Goal: Entertainment & Leisure: Consume media (video, audio)

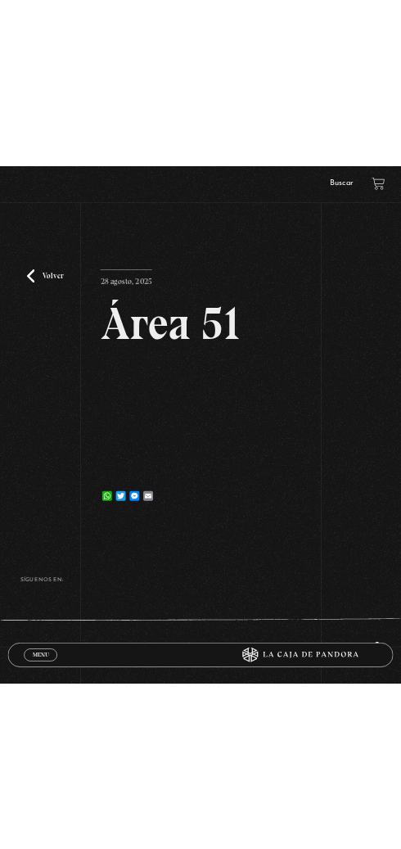
scroll to position [70, 0]
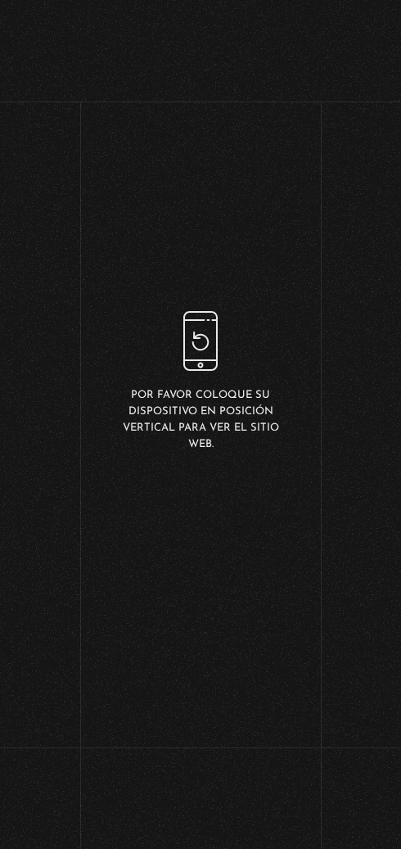
click at [163, 267] on div "Por favor coloque su dispositivo en posición vertical para ver el sitio web." at bounding box center [200, 382] width 401 height 764
click at [130, 25] on div "Por favor coloque su dispositivo en posición vertical para ver el sitio web." at bounding box center [200, 382] width 401 height 764
click at [11, 764] on body "ingresar al sitio Ver Video Más Información Solicitar Por favor coloque su disp…" at bounding box center [200, 382] width 401 height 764
click at [232, 378] on div "Por favor coloque su dispositivo en posición vertical para ver el sitio web." at bounding box center [200, 382] width 161 height 143
click at [231, 373] on div "Por favor coloque su dispositivo en posición vertical para ver el sitio web." at bounding box center [200, 382] width 161 height 143
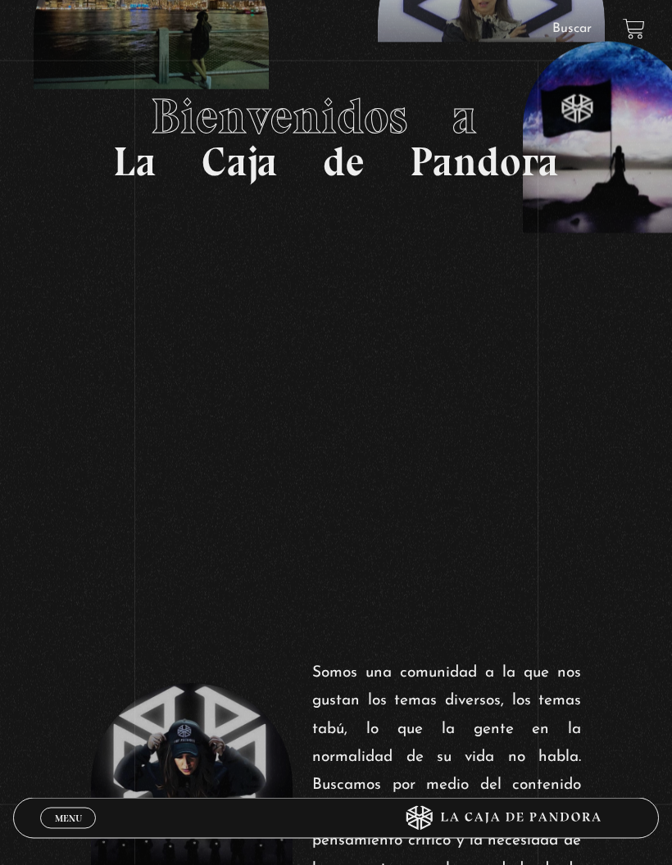
scroll to position [255, 0]
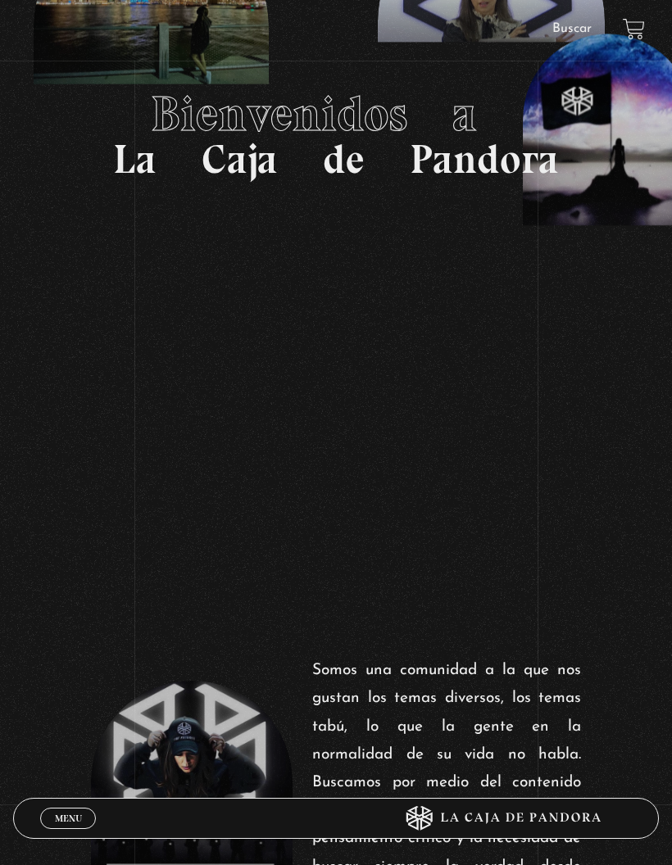
click at [79, 829] on link "Menu Cerrar" at bounding box center [68, 818] width 56 height 21
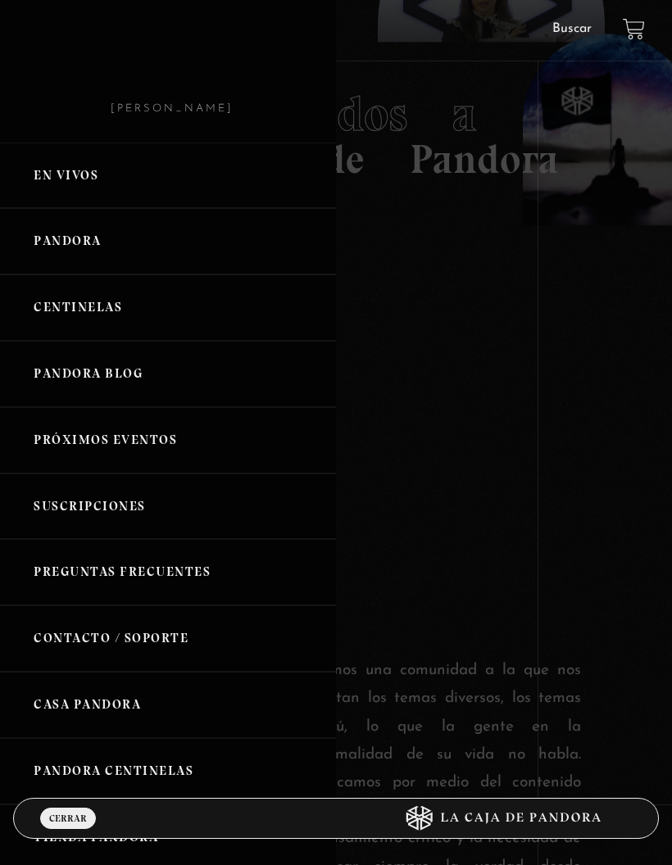
click at [116, 241] on link "Pandora" at bounding box center [168, 241] width 336 height 66
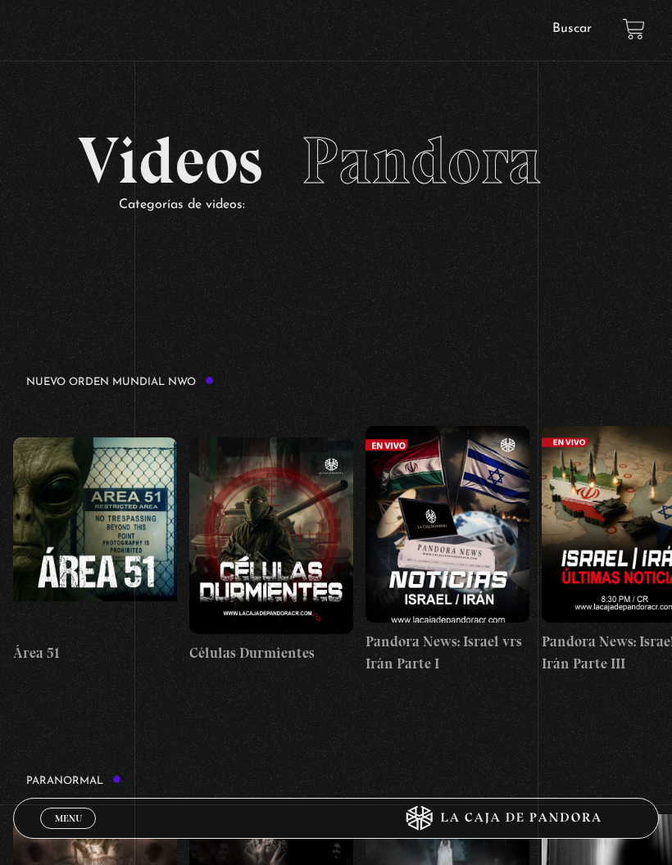
click at [122, 482] on figure at bounding box center [95, 535] width 164 height 197
